Goal: Task Accomplishment & Management: Manage account settings

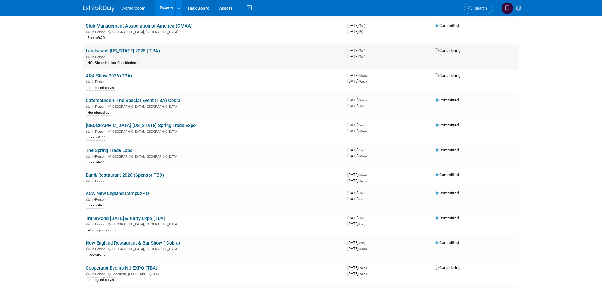
scroll to position [569, 0]
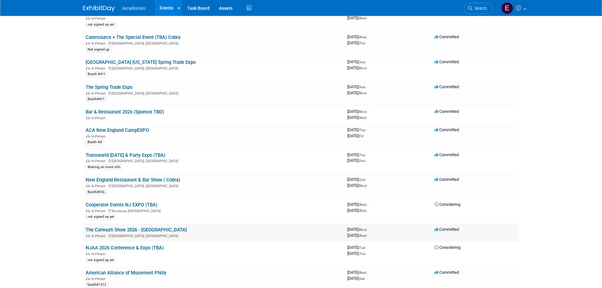
click at [314, 237] on div "In-Person [GEOGRAPHIC_DATA], [GEOGRAPHIC_DATA]" at bounding box center [214, 235] width 257 height 5
click at [146, 231] on link "The Carwash Show 2026 - [GEOGRAPHIC_DATA]" at bounding box center [136, 230] width 101 height 6
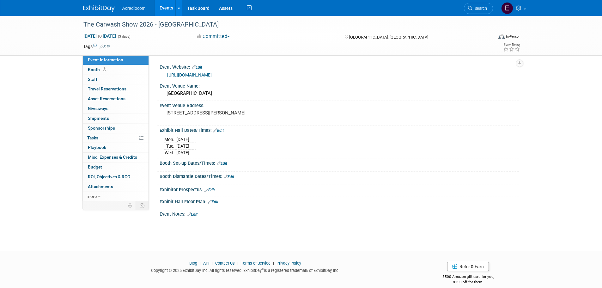
click at [111, 48] on td at bounding box center [278, 46] width 336 height 6
click at [105, 47] on link "Edit" at bounding box center [105, 47] width 10 height 4
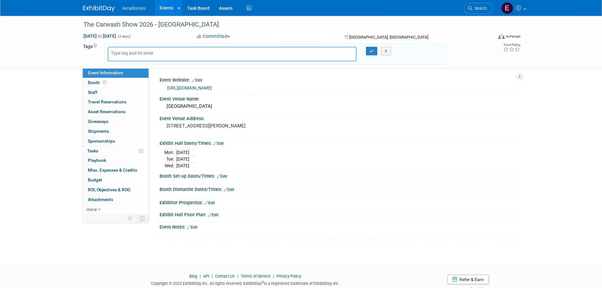
click at [188, 53] on div at bounding box center [232, 54] width 249 height 15
type input "#"
type input "Booth#206"
click at [370, 52] on icon "button" at bounding box center [372, 51] width 4 height 4
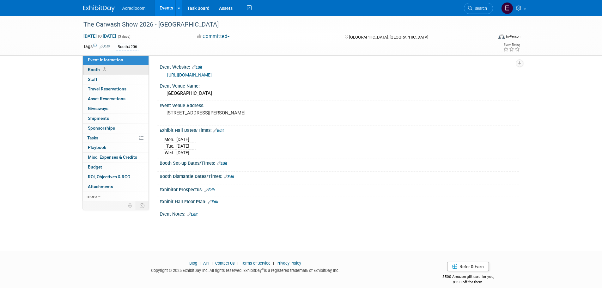
click at [118, 73] on link "Booth" at bounding box center [116, 69] width 66 height 9
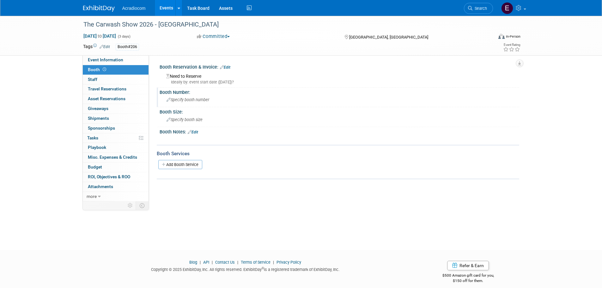
click at [184, 104] on div "Specify booth number" at bounding box center [339, 100] width 350 height 10
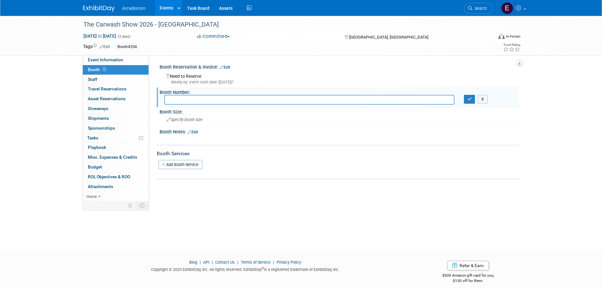
click at [216, 98] on input "text" at bounding box center [309, 100] width 290 height 10
type input "206"
click at [468, 100] on icon "button" at bounding box center [470, 99] width 4 height 4
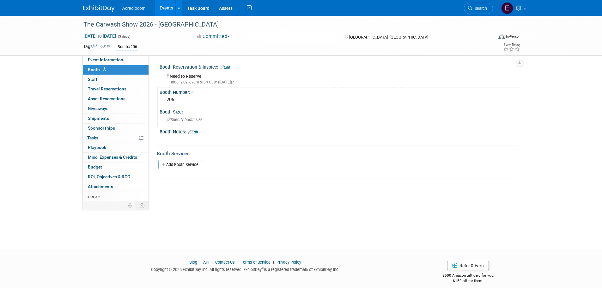
click at [174, 120] on span "Specify booth size" at bounding box center [185, 119] width 36 height 5
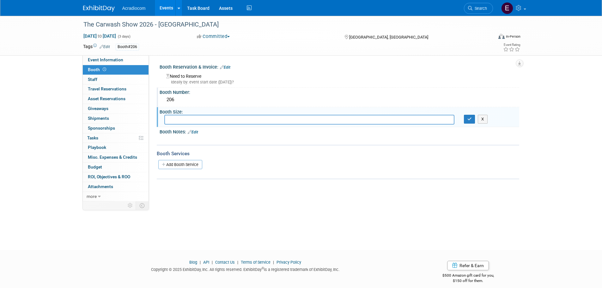
click at [427, 120] on input "text" at bounding box center [309, 120] width 290 height 10
type input "10X10"
click at [468, 119] on icon "button" at bounding box center [470, 119] width 4 height 4
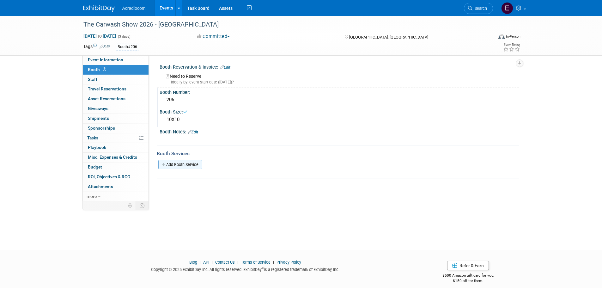
click at [185, 166] on link "Add Booth Service" at bounding box center [180, 164] width 44 height 9
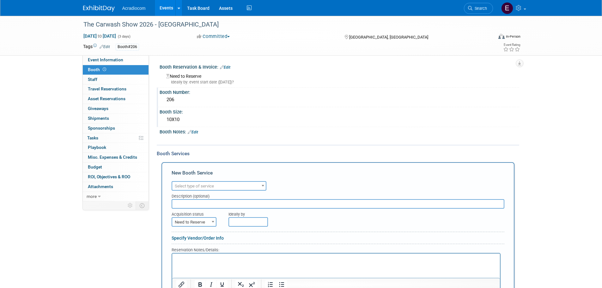
click at [230, 108] on div "Booth Size:" at bounding box center [340, 111] width 360 height 8
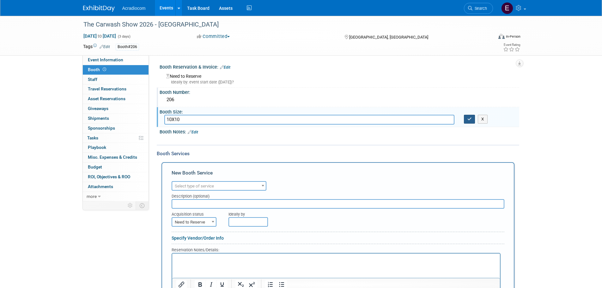
click at [468, 119] on icon "button" at bounding box center [470, 119] width 4 height 4
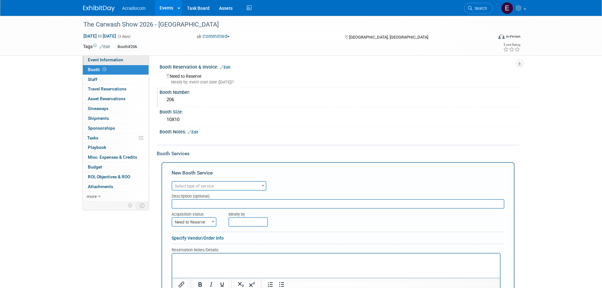
click at [117, 64] on link "Event Information" at bounding box center [116, 59] width 66 height 9
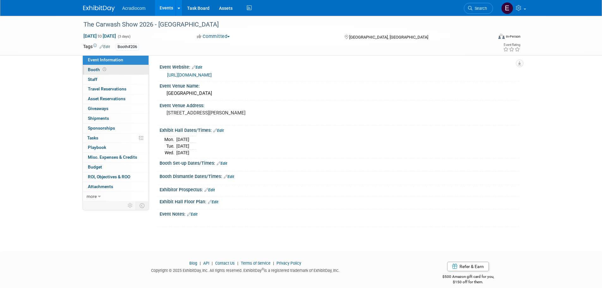
click at [117, 71] on link "Booth" at bounding box center [116, 69] width 66 height 9
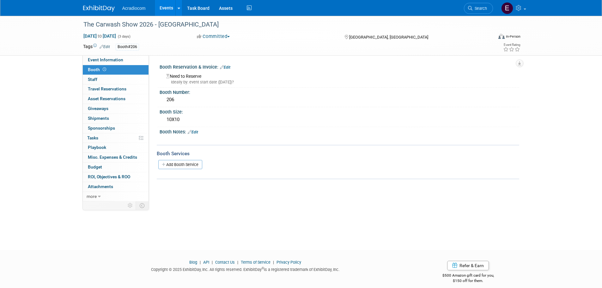
click at [230, 67] on link "Edit" at bounding box center [225, 67] width 10 height 4
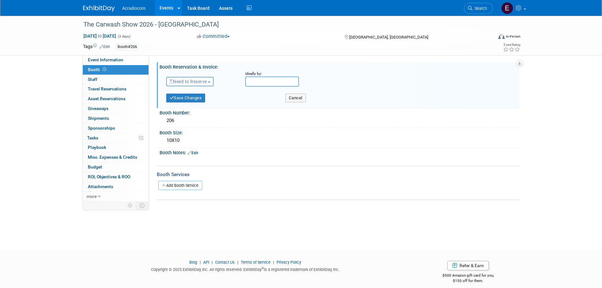
click at [191, 87] on div "Need to Reserve Need to Reserve Reserved No Reservation Required" at bounding box center [201, 80] width 79 height 18
click at [197, 81] on span "Need to Reserve" at bounding box center [188, 81] width 38 height 5
click at [197, 96] on link "Need to Reserve" at bounding box center [201, 92] width 68 height 9
click at [255, 80] on input "text" at bounding box center [272, 82] width 54 height 10
click at [208, 82] on link "Need to Reserve" at bounding box center [188, 81] width 39 height 5
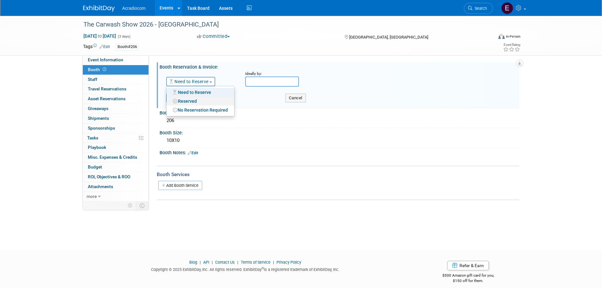
click at [201, 100] on link "Reserved" at bounding box center [201, 101] width 68 height 9
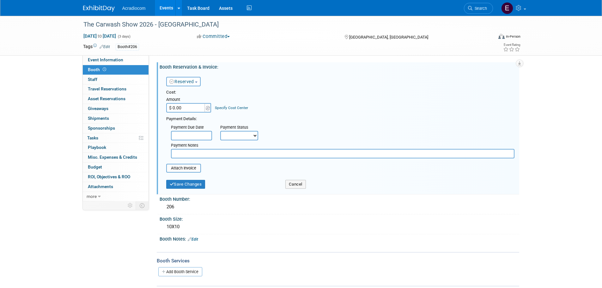
click at [187, 109] on input "$ 0.00" at bounding box center [186, 107] width 40 height 9
type input "$ 3,500.00"
click at [176, 131] on input "text" at bounding box center [191, 135] width 41 height 9
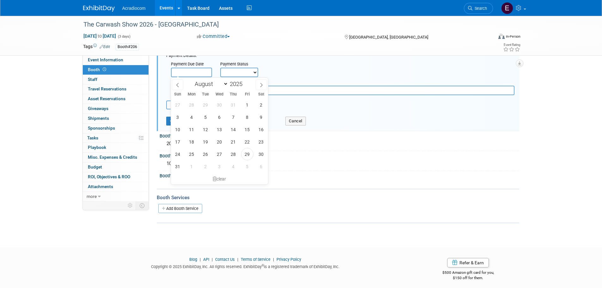
scroll to position [67, 0]
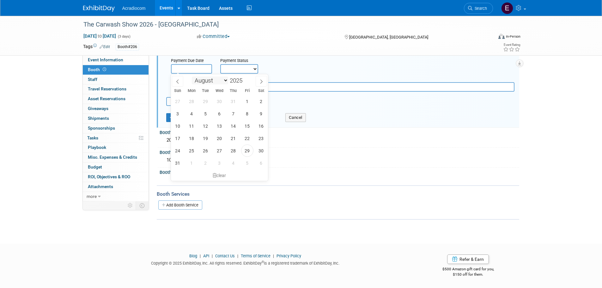
click at [213, 83] on select "January February March April May June July August September October November De…" at bounding box center [210, 81] width 36 height 8
click at [206, 82] on select "January February March April May June July August September October November De…" at bounding box center [210, 81] width 36 height 8
select select "1"
click at [192, 77] on select "January February March April May June July August September October November De…" at bounding box center [210, 81] width 36 height 8
click at [182, 114] on span "2" at bounding box center [178, 114] width 12 height 12
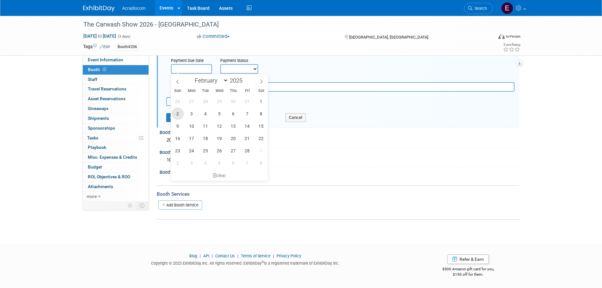
type input "Feb 2, 2025"
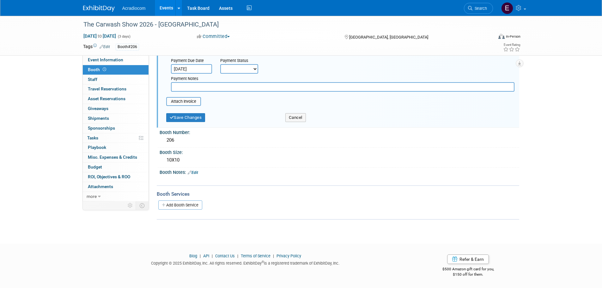
scroll to position [35, 0]
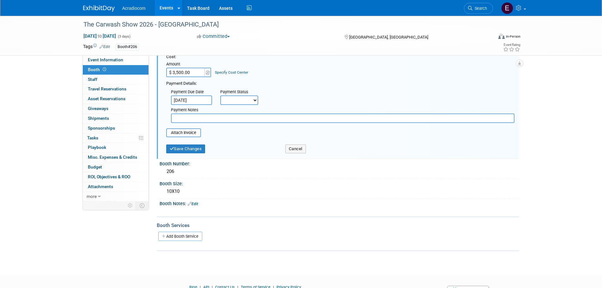
click at [238, 104] on select "Not Paid Yet Partially Paid Paid in Full" at bounding box center [239, 99] width 38 height 9
select select "2"
click at [220, 95] on select "Not Paid Yet Partially Paid Paid in Full" at bounding box center [239, 99] width 38 height 9
click at [274, 99] on input "text" at bounding box center [288, 99] width 41 height 9
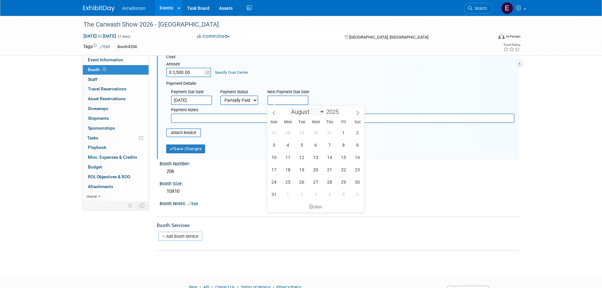
click at [302, 115] on select "January February March April May June July August September October November De…" at bounding box center [306, 112] width 36 height 8
select select "9"
click at [288, 108] on select "January February March April May June July August September October November De…" at bounding box center [306, 112] width 36 height 8
click at [285, 169] on span "20" at bounding box center [288, 169] width 12 height 12
type input "Oct 20, 2025"
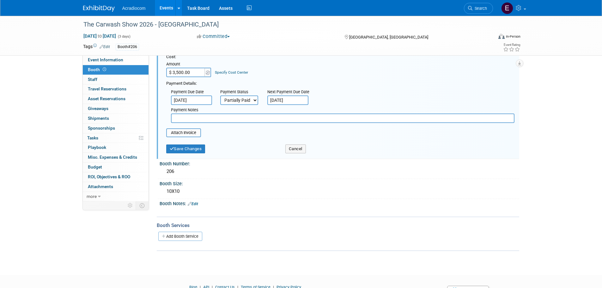
click at [237, 120] on input "text" at bounding box center [343, 118] width 344 height 9
click at [379, 114] on input "text" at bounding box center [343, 118] width 344 height 9
paste input "Please be advised that your 2nd payment is due on October 20, 2025. Additionall…"
type input "Please be advised that your 2nd payment is due on October 20, 2025. Additionall…"
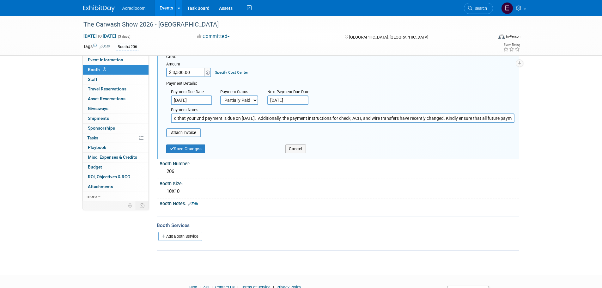
click at [370, 120] on input "Please be advised that your 2nd payment is due on October 20, 2025. Additionall…" at bounding box center [343, 118] width 344 height 9
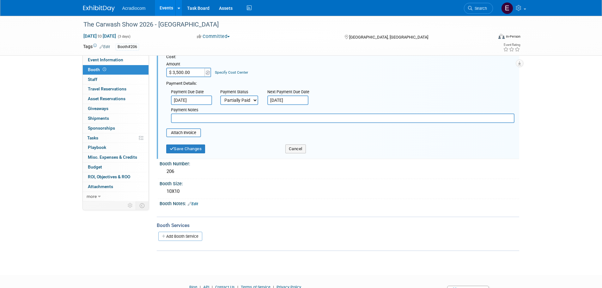
scroll to position [0, 0]
click at [255, 115] on input "text" at bounding box center [343, 118] width 344 height 9
type input "n"
type input "2nd payment $1,050. Last Payment $1,050"
click at [191, 136] on input "file" at bounding box center [162, 133] width 75 height 8
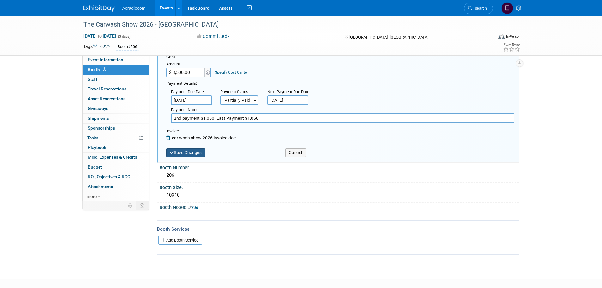
click at [201, 154] on button "Save Changes" at bounding box center [185, 152] width 39 height 9
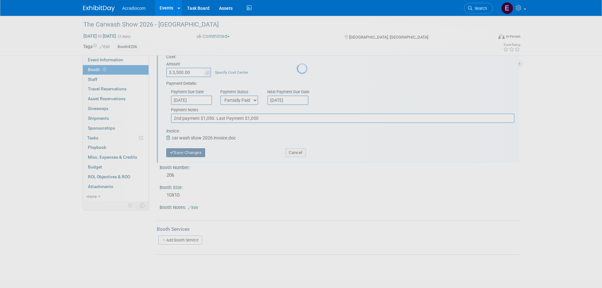
scroll to position [6, 0]
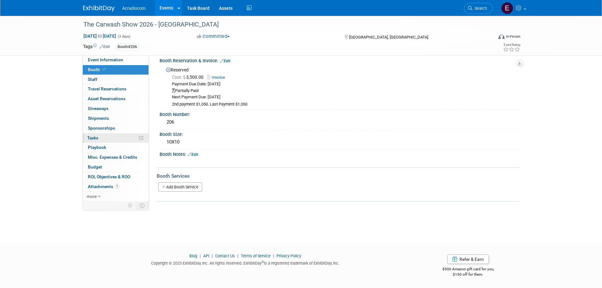
click at [114, 140] on link "0% Tasks 0%" at bounding box center [116, 137] width 66 height 9
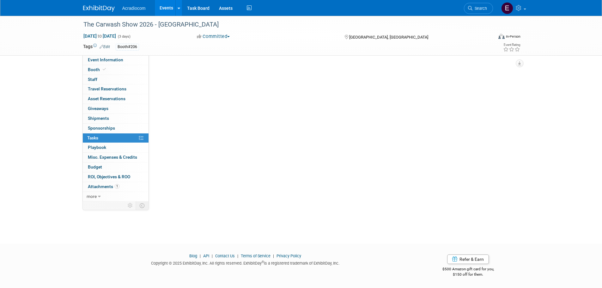
scroll to position [0, 0]
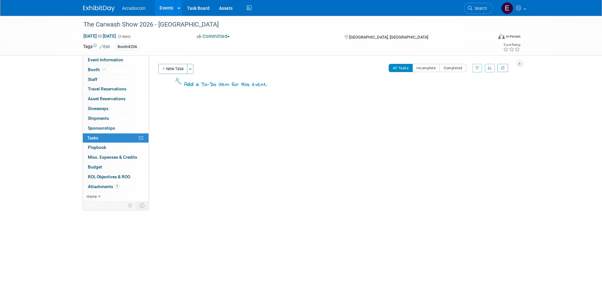
click at [179, 67] on button "New Task" at bounding box center [172, 69] width 29 height 10
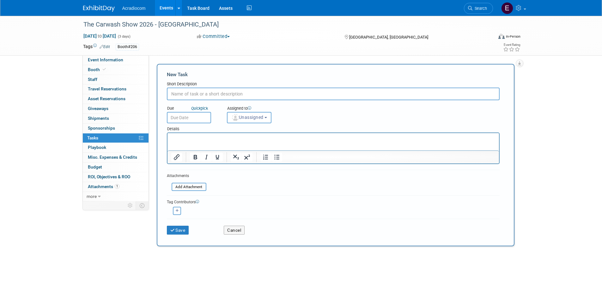
click at [185, 94] on input "text" at bounding box center [333, 94] width 333 height 13
type input "N"
type input "3"
type input "2nd invoice Installment Due Oct20th"
click at [194, 140] on p "Rich Text Area. Press ALT-0 for help." at bounding box center [333, 139] width 324 height 6
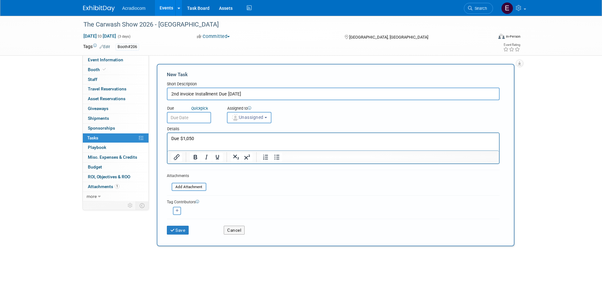
click at [195, 115] on input "text" at bounding box center [189, 117] width 44 height 11
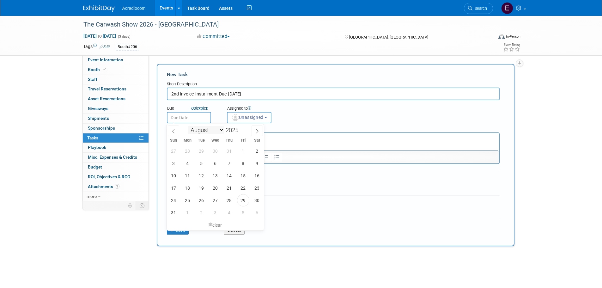
click at [208, 131] on select "January February March April May June July August September October November De…" at bounding box center [206, 130] width 36 height 8
select select "9"
click at [188, 126] on select "January February March April May June July August September October November De…" at bounding box center [206, 130] width 36 height 8
click at [191, 176] on span "13" at bounding box center [188, 175] width 12 height 12
type input "Oct 13, 2025"
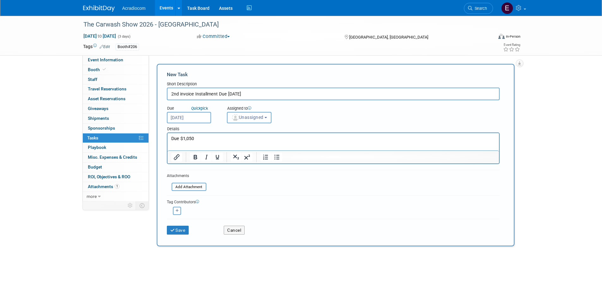
click at [261, 121] on button "Unassigned" at bounding box center [249, 117] width 45 height 11
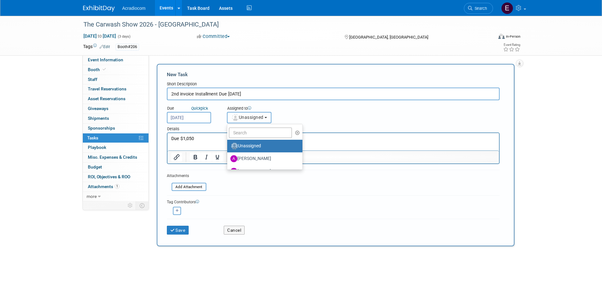
scroll to position [32, 0]
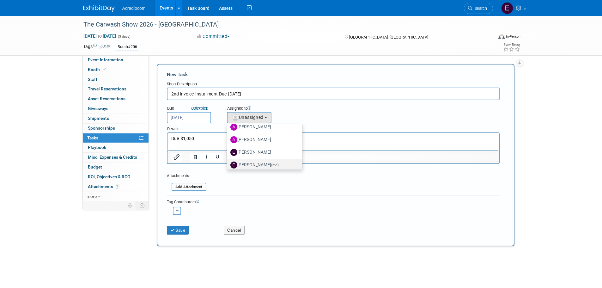
click at [256, 159] on link "Elizabeth Martinez (me)" at bounding box center [265, 165] width 76 height 13
click at [256, 161] on label "Elizabeth Martinez (me)" at bounding box center [264, 165] width 66 height 10
click at [228, 162] on input "Elizabeth Martinez (me)" at bounding box center [226, 164] width 4 height 4
select select "c1932504-55f6-44c3-81d7-d85bb0d41d46"
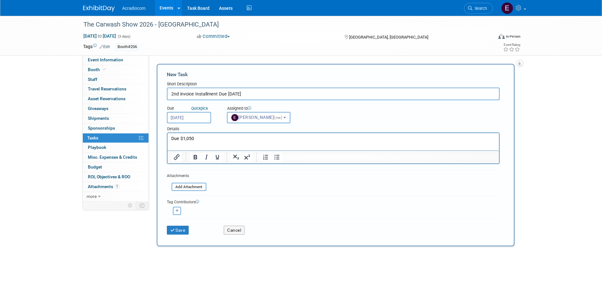
click at [222, 142] on html "Due $1,050" at bounding box center [333, 137] width 332 height 9
click at [181, 213] on button "button" at bounding box center [177, 211] width 8 height 8
select select
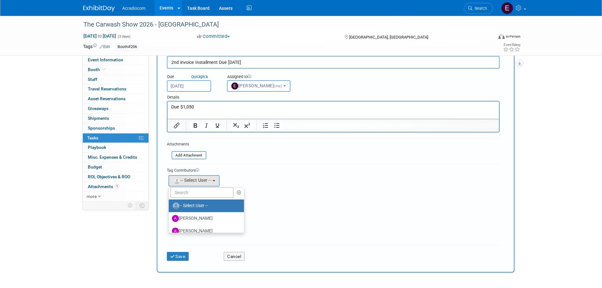
scroll to position [35, 0]
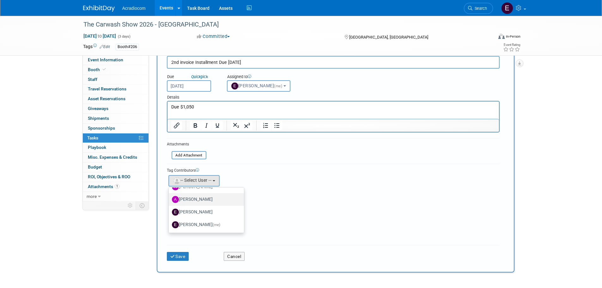
click at [212, 199] on label "Anthony Cataldo" at bounding box center [205, 199] width 66 height 10
click at [170, 199] on input "Anthony Cataldo" at bounding box center [168, 199] width 4 height 4
select select "14dd37f1-005a-4d60-9927-acbb83db71c4"
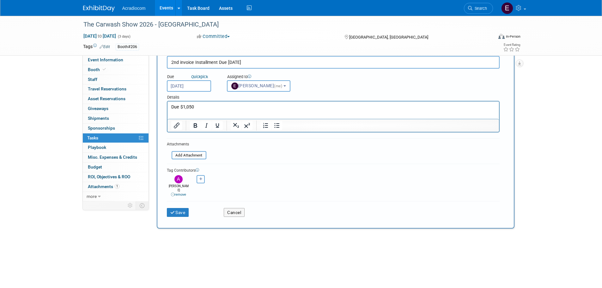
click at [203, 181] on button "button" at bounding box center [201, 179] width 8 height 8
select select
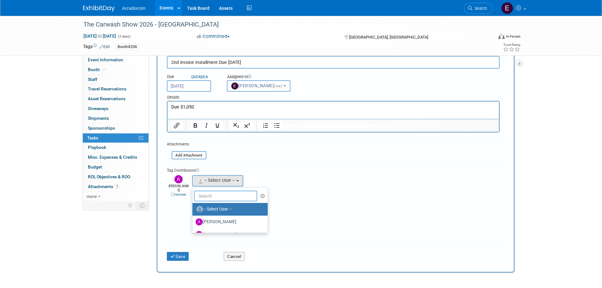
click at [220, 200] on input "text" at bounding box center [225, 196] width 63 height 11
type input "a"
click at [218, 210] on label "Amanda Nazarko" at bounding box center [229, 209] width 66 height 10
click at [194, 210] on input "Amanda Nazarko" at bounding box center [191, 208] width 4 height 4
select select "e81583d0-0c4f-46ff-9338-c1e334d3d0a2"
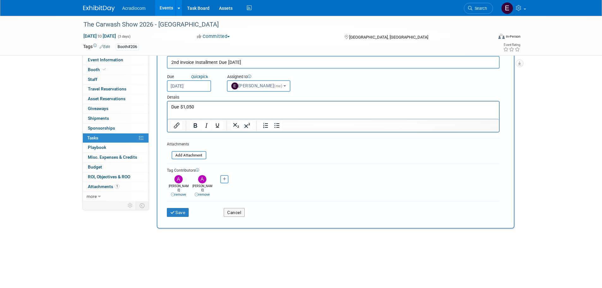
click at [226, 181] on icon "button" at bounding box center [224, 178] width 3 height 3
select select
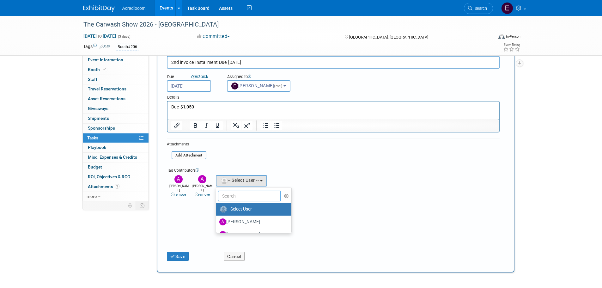
click at [226, 194] on input "text" at bounding box center [249, 196] width 63 height 11
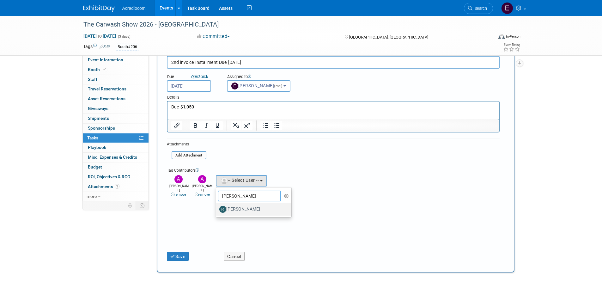
type input "ron"
click at [226, 207] on label "Ronald Tralle" at bounding box center [252, 209] width 66 height 10
click at [217, 207] on input "Ronald Tralle" at bounding box center [215, 208] width 4 height 4
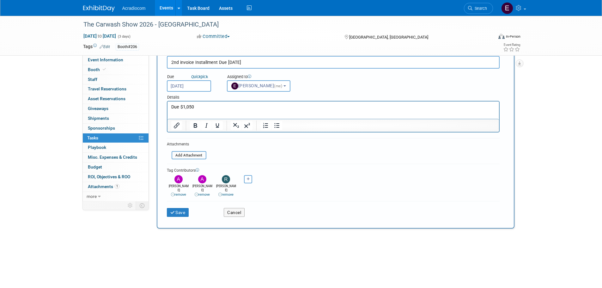
scroll to position [0, 0]
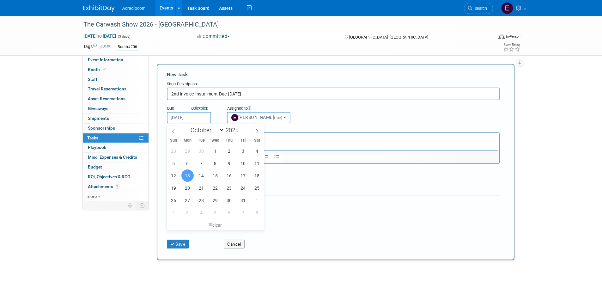
click at [211, 117] on input "Oct 13, 2025" at bounding box center [189, 117] width 44 height 11
click at [205, 118] on input "Oct 13, 2025" at bounding box center [189, 117] width 44 height 11
click at [306, 141] on p "Due $1,050" at bounding box center [333, 139] width 324 height 6
click at [188, 176] on span "13" at bounding box center [188, 175] width 12 height 12
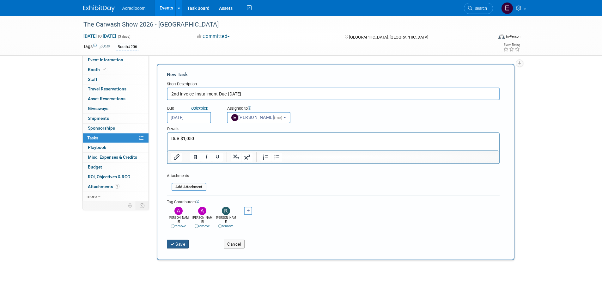
click at [181, 240] on button "Save" at bounding box center [178, 244] width 22 height 9
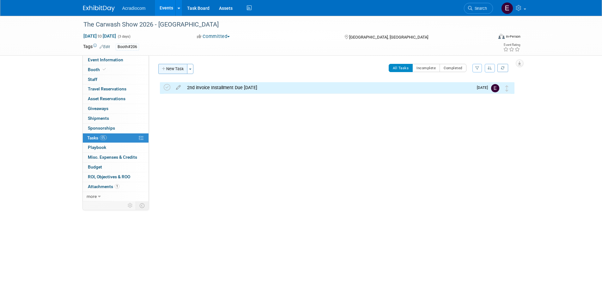
click at [179, 68] on button "New Task" at bounding box center [172, 69] width 29 height 10
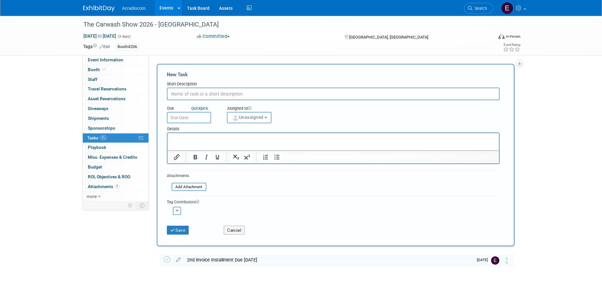
click at [207, 92] on input "text" at bounding box center [333, 94] width 333 height 13
type input "Final Payment"
click at [189, 111] on div "Due Quick pick" at bounding box center [192, 109] width 51 height 6
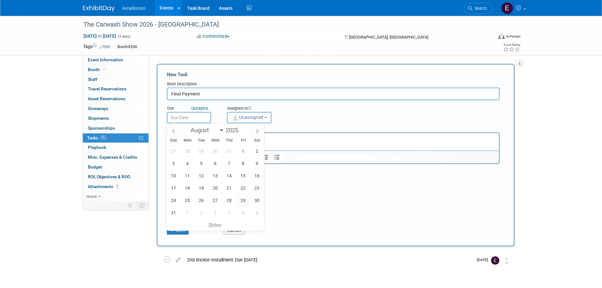
click at [189, 113] on input "text" at bounding box center [189, 117] width 44 height 11
click at [208, 131] on select "January February March April May June July August September October November De…" at bounding box center [206, 130] width 36 height 8
click at [188, 126] on select "January February March April May June July August September October November De…" at bounding box center [206, 130] width 36 height 8
click at [205, 127] on select "January February March April May June July August September October November De…" at bounding box center [206, 130] width 36 height 8
select select "0"
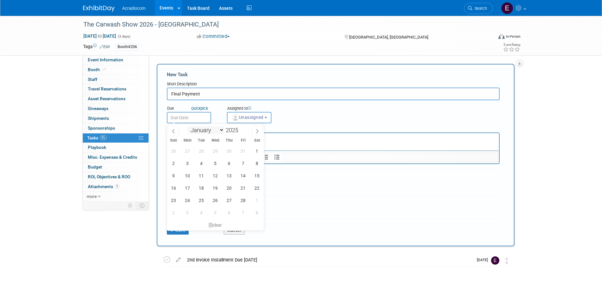
click at [188, 126] on select "January February March April May June July August September October November De…" at bounding box center [206, 130] width 36 height 8
click at [187, 200] on span "27" at bounding box center [188, 200] width 12 height 12
type input "Jan 27, 2025"
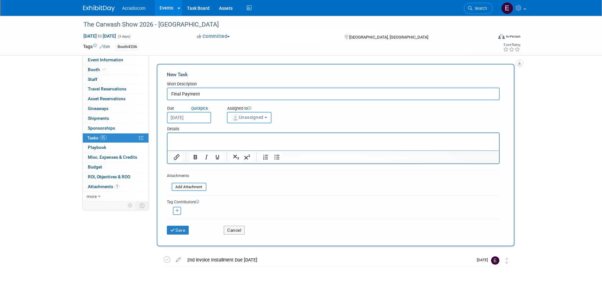
click at [242, 118] on span "Unassigned" at bounding box center [247, 117] width 32 height 5
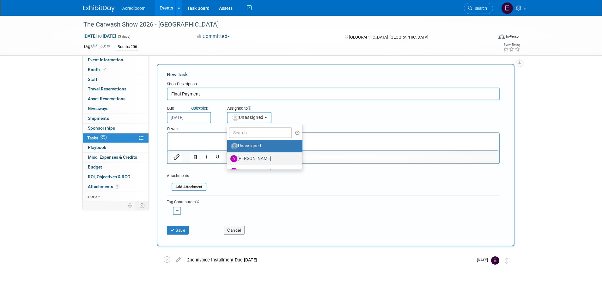
scroll to position [63, 0]
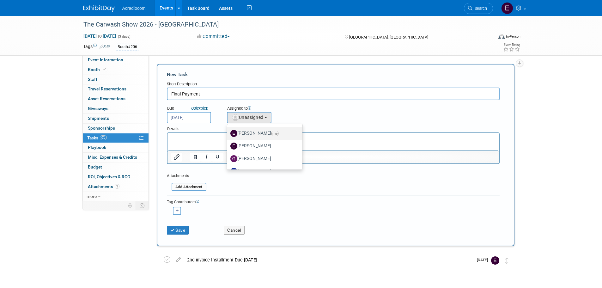
click at [256, 130] on label "Elizabeth Martinez (me)" at bounding box center [264, 133] width 66 height 10
click at [228, 131] on input "Elizabeth Martinez (me)" at bounding box center [226, 133] width 4 height 4
select select "c1932504-55f6-44c3-81d7-d85bb0d41d46"
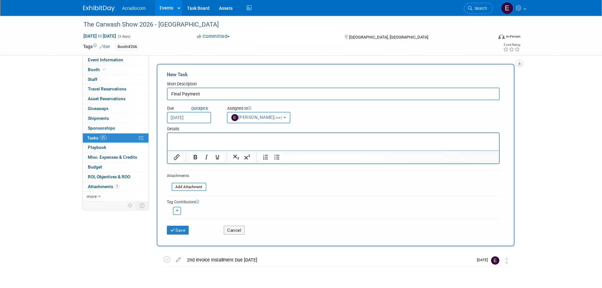
click at [175, 209] on button "button" at bounding box center [177, 211] width 8 height 8
select select
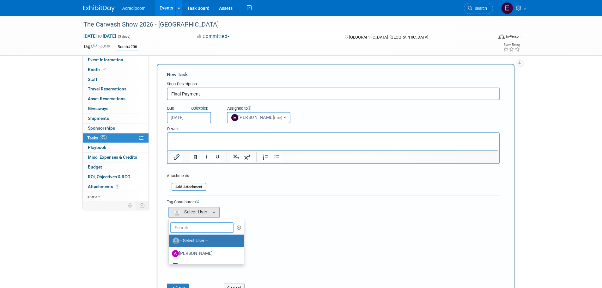
click at [193, 231] on input "text" at bounding box center [201, 227] width 63 height 11
type input "anth"
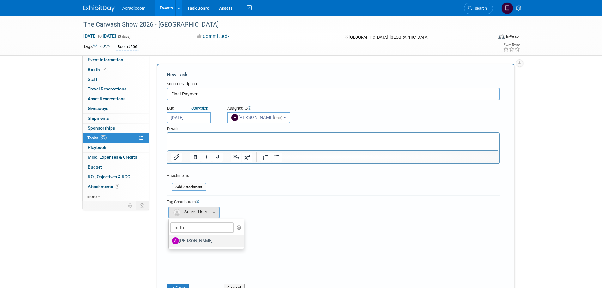
click at [195, 240] on label "Anthony Cataldo" at bounding box center [205, 241] width 66 height 10
click at [170, 240] on input "Anthony Cataldo" at bounding box center [168, 240] width 4 height 4
select select "14dd37f1-005a-4d60-9927-acbb83db71c4"
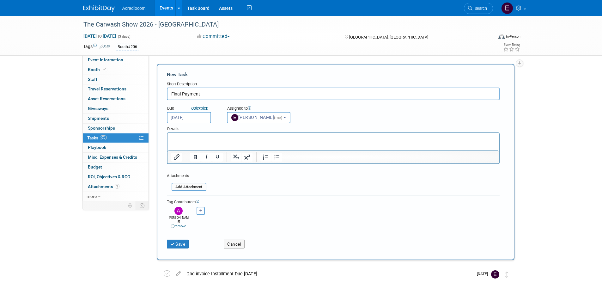
click at [197, 212] on button "button" at bounding box center [201, 211] width 8 height 8
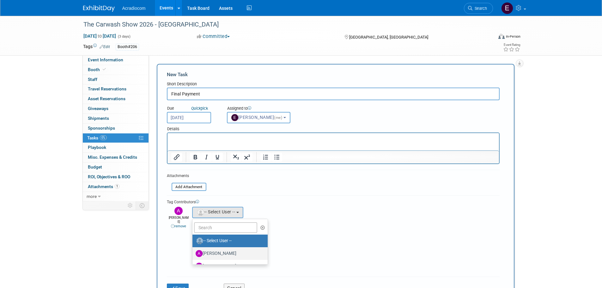
click at [220, 254] on label "Amanda Nazarko" at bounding box center [229, 254] width 66 height 10
click at [194, 254] on input "Amanda Nazarko" at bounding box center [191, 253] width 4 height 4
select select "e81583d0-0c4f-46ff-9338-c1e334d3d0a2"
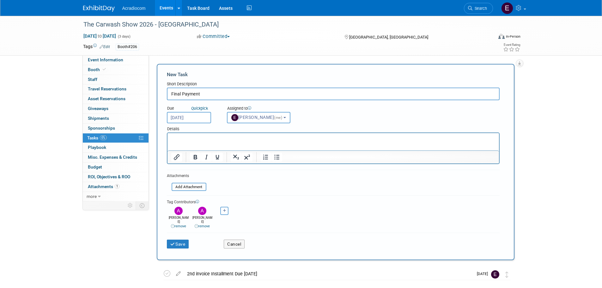
click at [225, 213] on button "button" at bounding box center [224, 211] width 8 height 8
select select
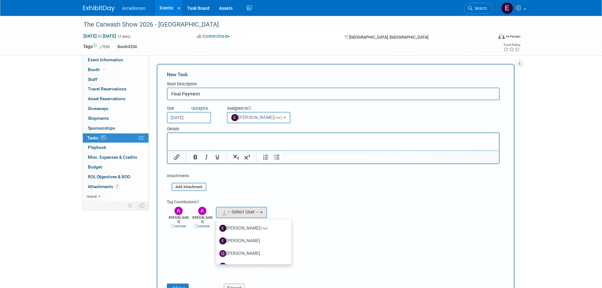
scroll to position [98, 0]
click at [244, 245] on label "Ronald Tralle" at bounding box center [252, 244] width 66 height 10
click at [217, 245] on input "Ronald Tralle" at bounding box center [215, 243] width 4 height 4
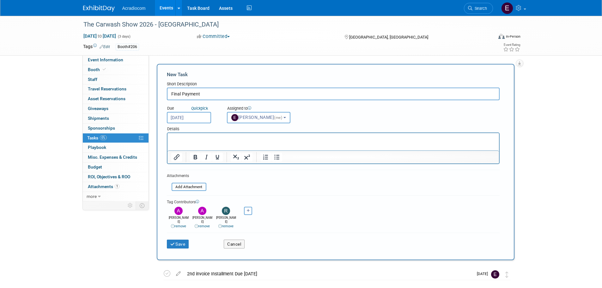
click at [201, 142] on html at bounding box center [333, 137] width 332 height 9
click at [241, 94] on input "Final Payment" at bounding box center [333, 94] width 333 height 13
type input "Final Payment Due Feb2"
click at [229, 137] on p "Rich Text Area. Press ALT-0 for help." at bounding box center [333, 139] width 324 height 6
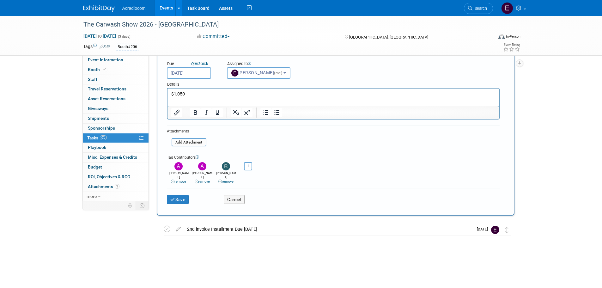
scroll to position [0, 0]
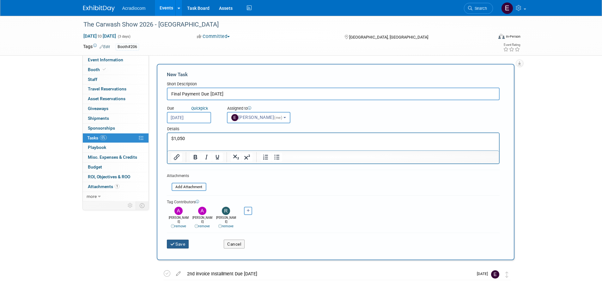
click at [173, 242] on icon "submit" at bounding box center [172, 244] width 5 height 4
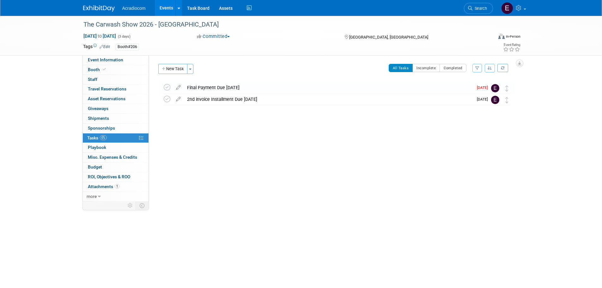
click at [415, 92] on div "Final Payment Due Feb2" at bounding box center [328, 87] width 289 height 11
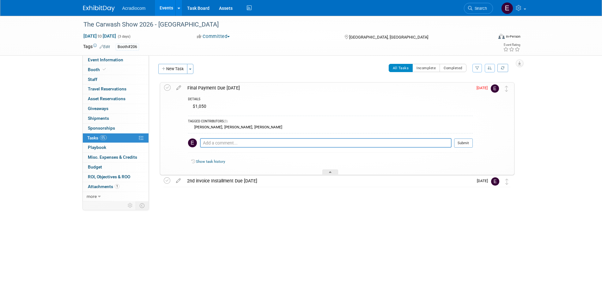
click at [479, 89] on span "Jan 27" at bounding box center [484, 88] width 14 height 4
click at [487, 84] on td "Jan 27" at bounding box center [482, 129] width 18 height 92
click at [491, 88] on img at bounding box center [495, 88] width 8 height 8
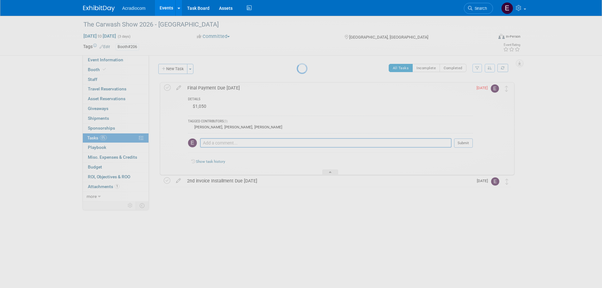
click at [306, 88] on div at bounding box center [301, 144] width 9 height 288
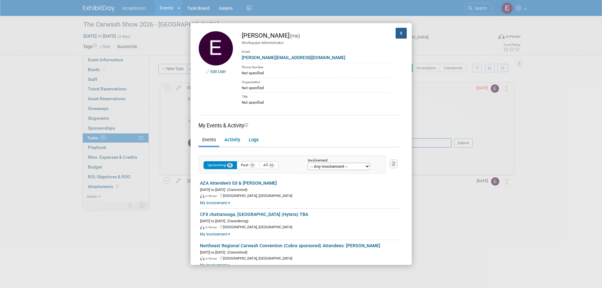
click at [397, 31] on button "X" at bounding box center [401, 33] width 11 height 11
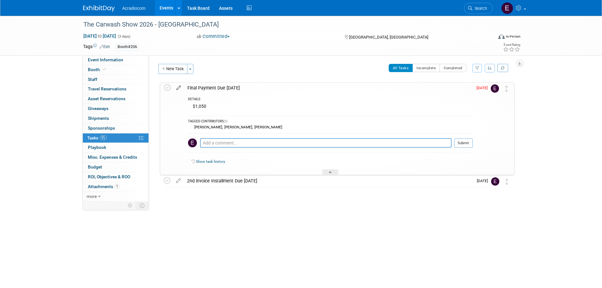
click at [175, 84] on icon at bounding box center [178, 87] width 11 height 8
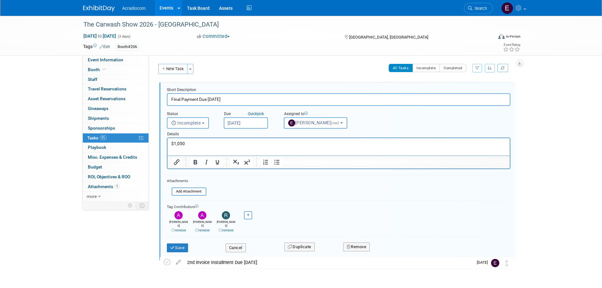
click at [251, 119] on input "Jan 27, 2025" at bounding box center [246, 122] width 44 height 11
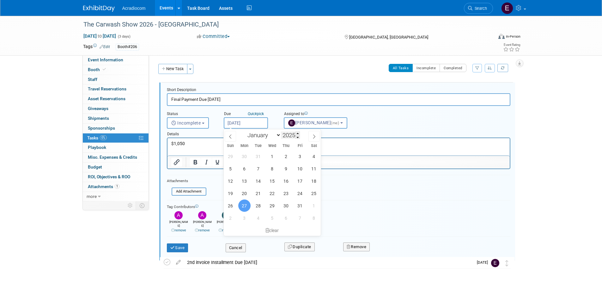
click at [293, 132] on input "2025" at bounding box center [290, 135] width 19 height 7
click at [297, 132] on span at bounding box center [298, 134] width 4 height 4
type input "2026"
click at [245, 204] on span "26" at bounding box center [244, 206] width 12 height 12
type input "Jan 26, 2026"
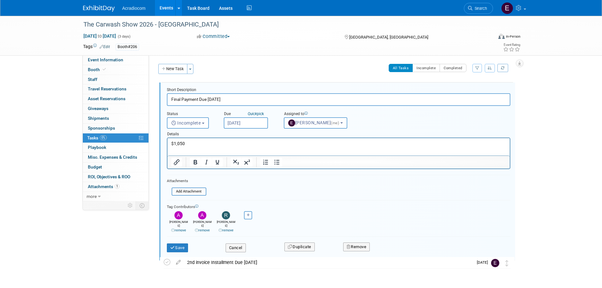
click at [237, 104] on input "Final Payment Due Feb2" at bounding box center [339, 99] width 344 height 12
type input "Final Payment Due Feb2"
click at [172, 243] on button "Save" at bounding box center [178, 247] width 22 height 9
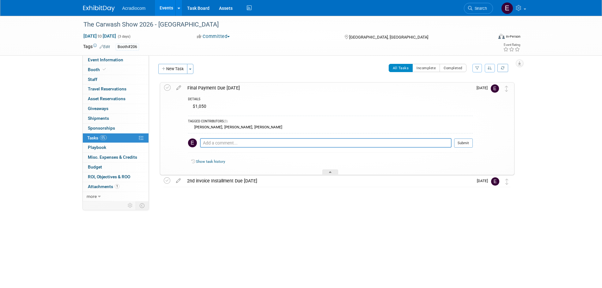
click at [307, 226] on div "The Carwash Show 2026 - Nashville May 11, 2026 to May 13, 2026 (3 days) May 11,…" at bounding box center [301, 127] width 602 height 223
click at [102, 59] on span "Event Information" at bounding box center [105, 59] width 35 height 5
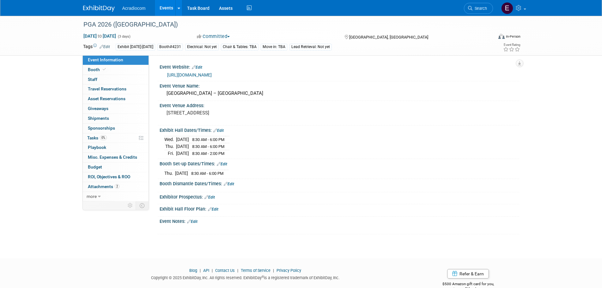
click at [87, 6] on img at bounding box center [99, 8] width 32 height 6
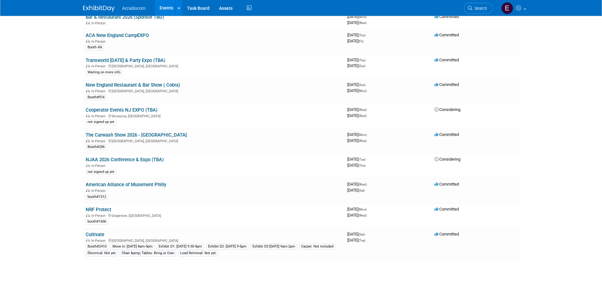
scroll to position [696, 0]
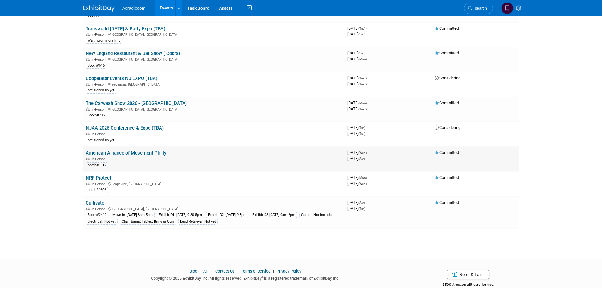
click at [162, 155] on link "American Alliance of Musement Philly" at bounding box center [126, 153] width 81 height 6
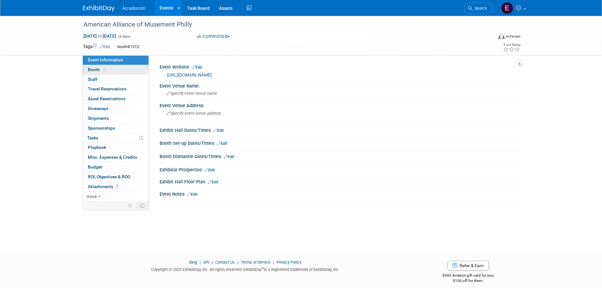
click at [96, 71] on span "Booth" at bounding box center [97, 69] width 19 height 5
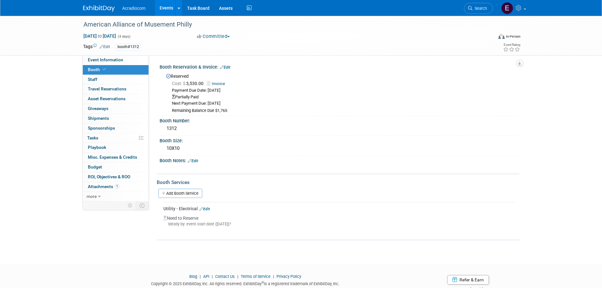
click at [218, 82] on link "Invoice" at bounding box center [217, 83] width 21 height 5
click at [194, 161] on link "Edit" at bounding box center [193, 161] width 10 height 4
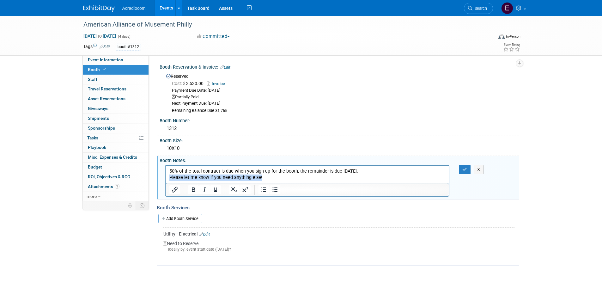
drag, startPoint x: 261, startPoint y: 178, endPoint x: 160, endPoint y: 178, distance: 100.9
click at [165, 178] on html "50% of the total contract is due when you sign up for the booth, the remainder …" at bounding box center [307, 172] width 284 height 15
click at [462, 171] on button "button" at bounding box center [465, 169] width 12 height 9
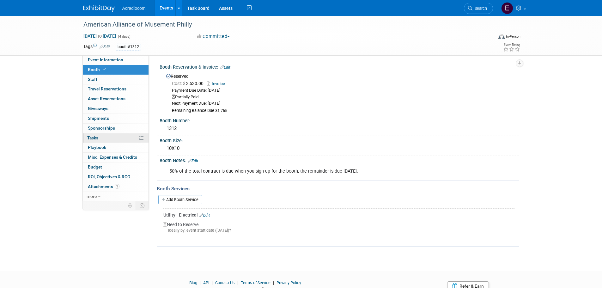
click at [108, 140] on link "0% Tasks 0%" at bounding box center [116, 137] width 66 height 9
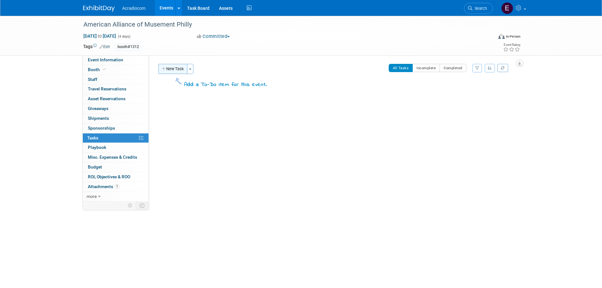
click at [180, 64] on button "New Task" at bounding box center [172, 69] width 29 height 10
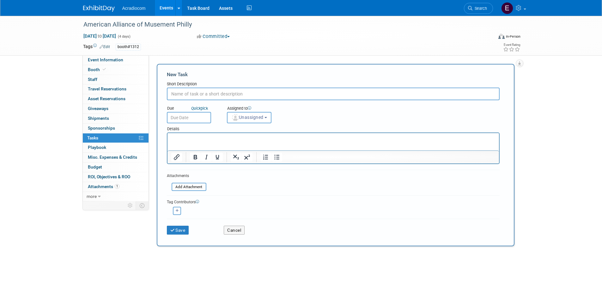
click at [185, 89] on input "text" at bounding box center [333, 94] width 333 height 13
click at [192, 122] on input "text" at bounding box center [189, 117] width 44 height 11
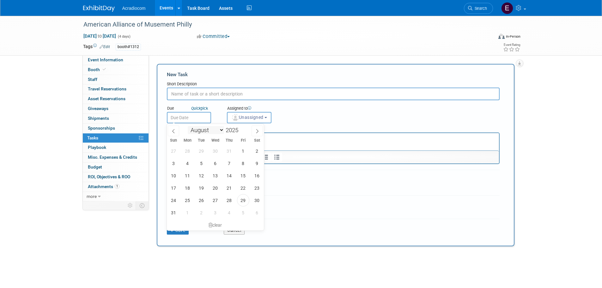
click at [213, 133] on select "January February March April May June July August September October November De…" at bounding box center [206, 130] width 36 height 8
select select "11"
click at [188, 126] on select "January February March April May June July August September October November De…" at bounding box center [206, 130] width 36 height 8
click at [190, 177] on span "15" at bounding box center [188, 175] width 12 height 12
type input "Dec 15, 2025"
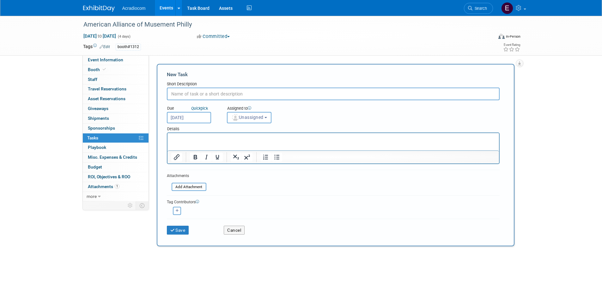
click at [224, 142] on html at bounding box center [333, 137] width 332 height 9
click at [248, 113] on button "Unassigned" at bounding box center [249, 117] width 45 height 11
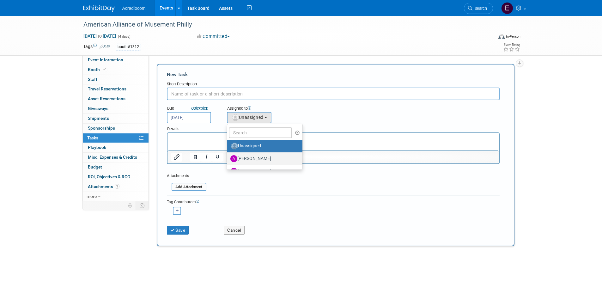
scroll to position [32, 0]
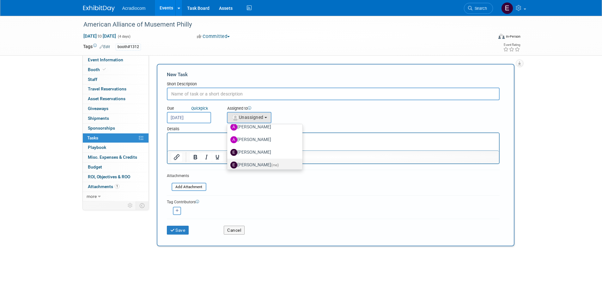
click at [246, 162] on label "Elizabeth Martinez (me)" at bounding box center [264, 165] width 66 height 10
click at [228, 162] on input "Elizabeth Martinez (me)" at bounding box center [226, 164] width 4 height 4
select select "c1932504-55f6-44c3-81d7-d85bb0d41d46"
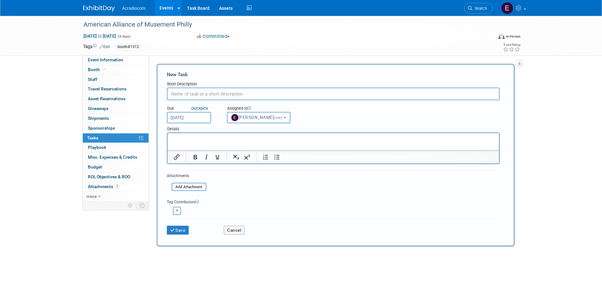
click at [178, 209] on icon "button" at bounding box center [177, 210] width 3 height 3
select select
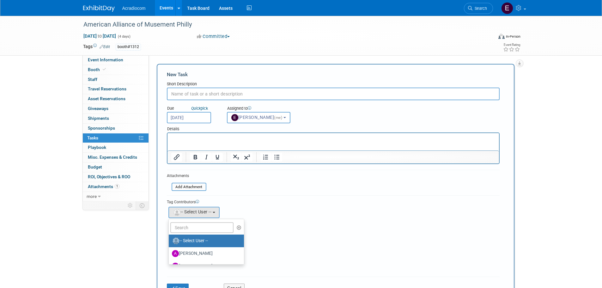
click at [193, 221] on ul "-- Select User -- Amanda Nazarko Anthony Cataldo Edwin Ospina Elizabeth Martine…" at bounding box center [207, 242] width 76 height 46
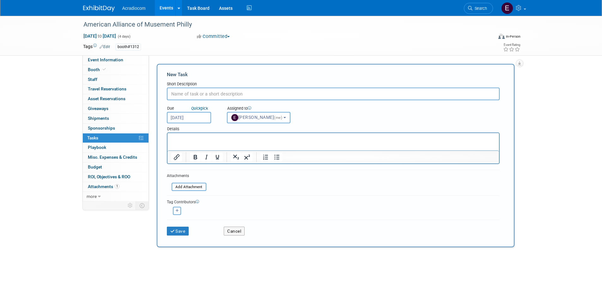
click at [193, 224] on div "Save" at bounding box center [190, 229] width 57 height 13
click at [170, 212] on div "<img src="https://www.exhibitday.com/Images/Unassigned-User-Icon.png" style="wi…" at bounding box center [177, 211] width 21 height 8
click at [177, 207] on button "button" at bounding box center [177, 211] width 8 height 8
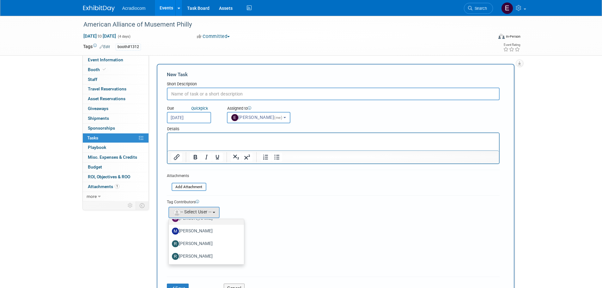
scroll to position [35, 0]
click at [207, 235] on label "Anthony Cataldo" at bounding box center [205, 231] width 66 height 10
click at [170, 232] on input "Anthony Cataldo" at bounding box center [168, 230] width 4 height 4
select select "14dd37f1-005a-4d60-9927-acbb83db71c4"
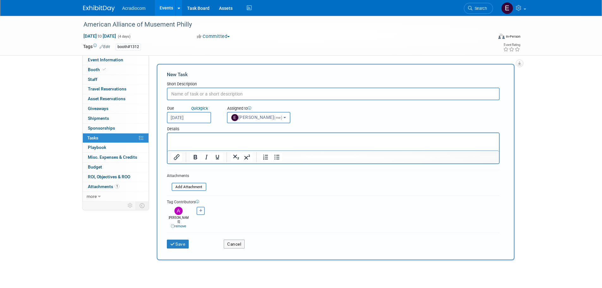
click at [202, 212] on icon "button" at bounding box center [201, 210] width 3 height 3
select select
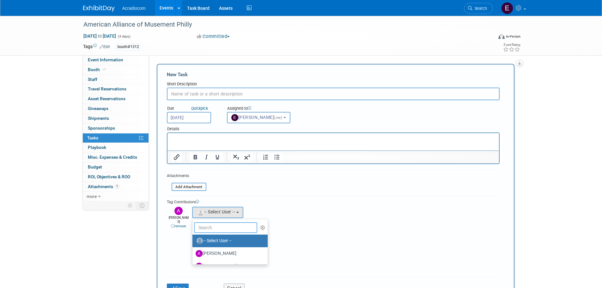
click at [202, 231] on input "text" at bounding box center [225, 227] width 63 height 11
type input "a"
click at [208, 239] on label "Amanda Nazarko" at bounding box center [229, 241] width 66 height 10
click at [194, 239] on input "Amanda Nazarko" at bounding box center [191, 240] width 4 height 4
select select "e81583d0-0c4f-46ff-9338-c1e334d3d0a2"
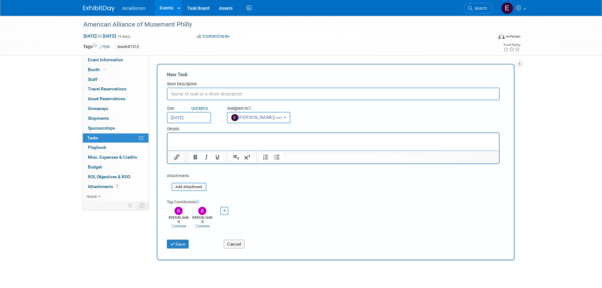
click at [227, 208] on button "button" at bounding box center [224, 211] width 8 height 8
select select
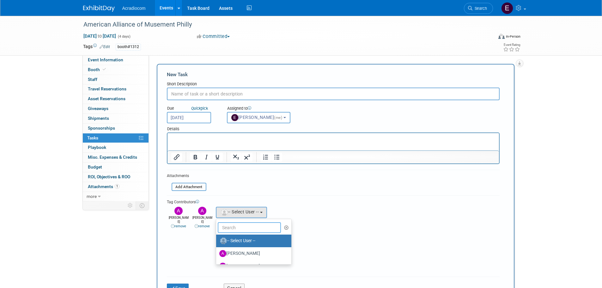
click at [234, 225] on input "text" at bounding box center [249, 227] width 63 height 11
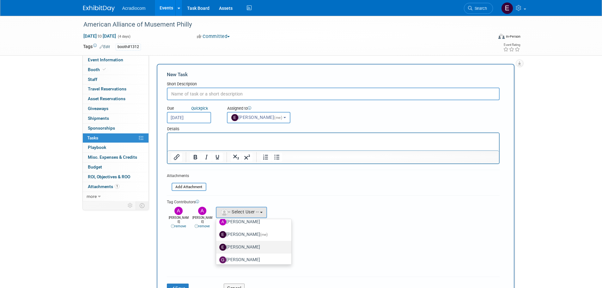
scroll to position [60, 0]
type input "r"
click at [237, 246] on label "Ronald Tralle" at bounding box center [252, 244] width 66 height 10
click at [217, 245] on input "Ronald Tralle" at bounding box center [215, 243] width 4 height 4
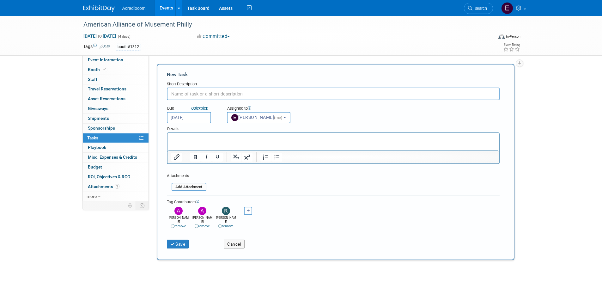
click at [202, 142] on html at bounding box center [333, 137] width 332 height 9
click at [190, 92] on input "text" at bounding box center [333, 94] width 333 height 13
click at [204, 142] on html at bounding box center [333, 137] width 332 height 9
click at [210, 90] on input "text" at bounding box center [333, 94] width 333 height 13
type input "P"
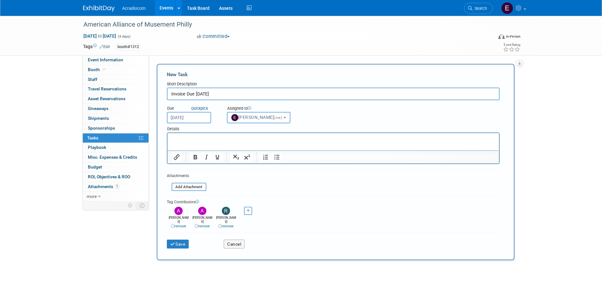
click at [170, 92] on input "Invoice Due Dec 31st" at bounding box center [333, 94] width 333 height 13
click at [172, 92] on input "final Invoice Due Dec 31st" at bounding box center [333, 94] width 333 height 13
type input "Final Invoice Due Dec 31st"
click at [181, 133] on html at bounding box center [333, 137] width 332 height 9
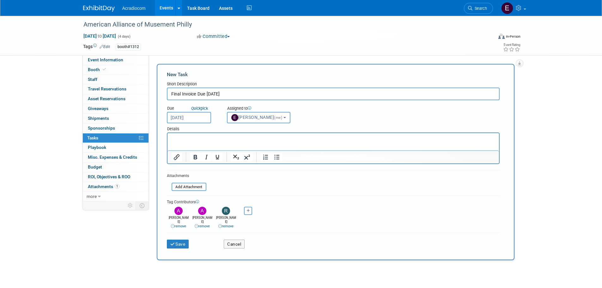
click at [198, 141] on p "Rich Text Area. Press ALT-0 for help." at bounding box center [333, 139] width 324 height 6
click at [175, 137] on p "$1,765.00" at bounding box center [333, 139] width 324 height 6
click at [171, 137] on p "$1,765.00" at bounding box center [333, 139] width 324 height 6
click at [175, 242] on icon "submit" at bounding box center [172, 244] width 5 height 4
